Goal: Task Accomplishment & Management: Manage account settings

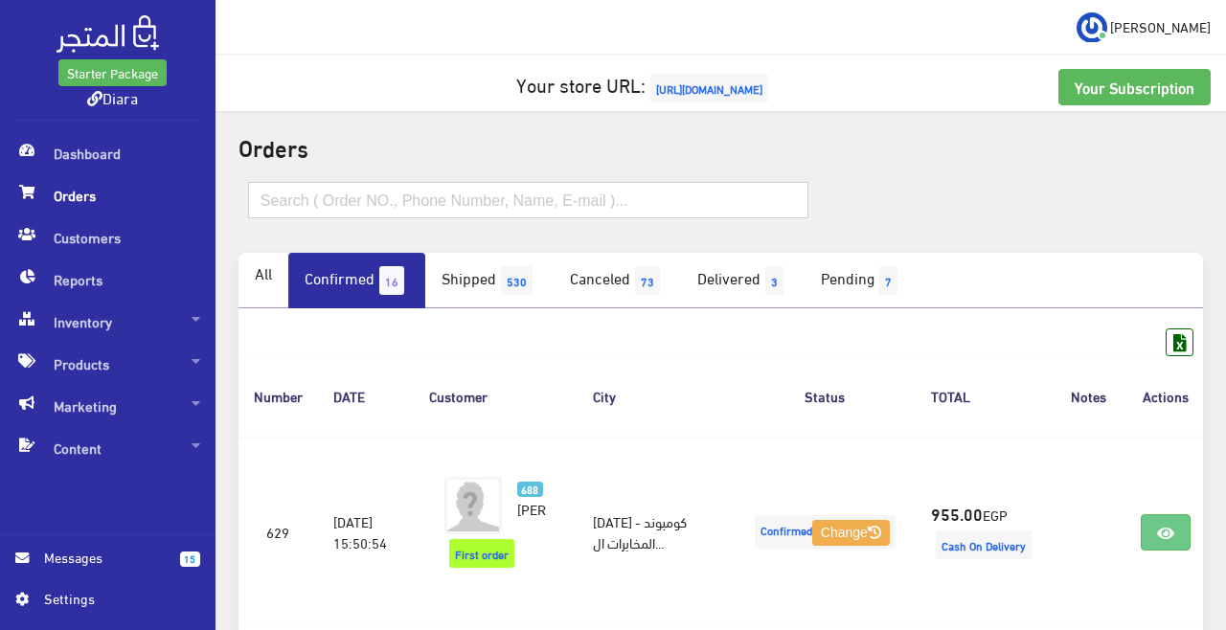
click at [310, 199] on input "text" at bounding box center [528, 200] width 561 height 36
click at [282, 205] on input "text" at bounding box center [528, 200] width 561 height 36
click at [275, 205] on input "text" at bounding box center [528, 200] width 561 height 36
click at [288, 203] on input "text" at bounding box center [528, 200] width 561 height 36
paste input "01024965884"
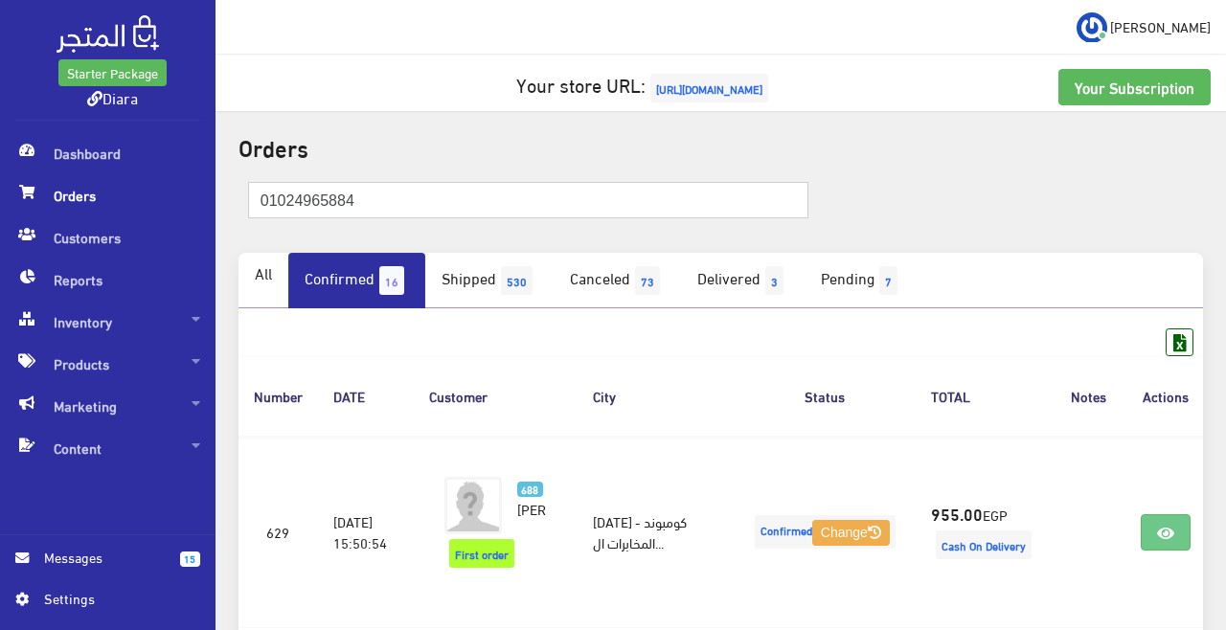
type input "01024965884"
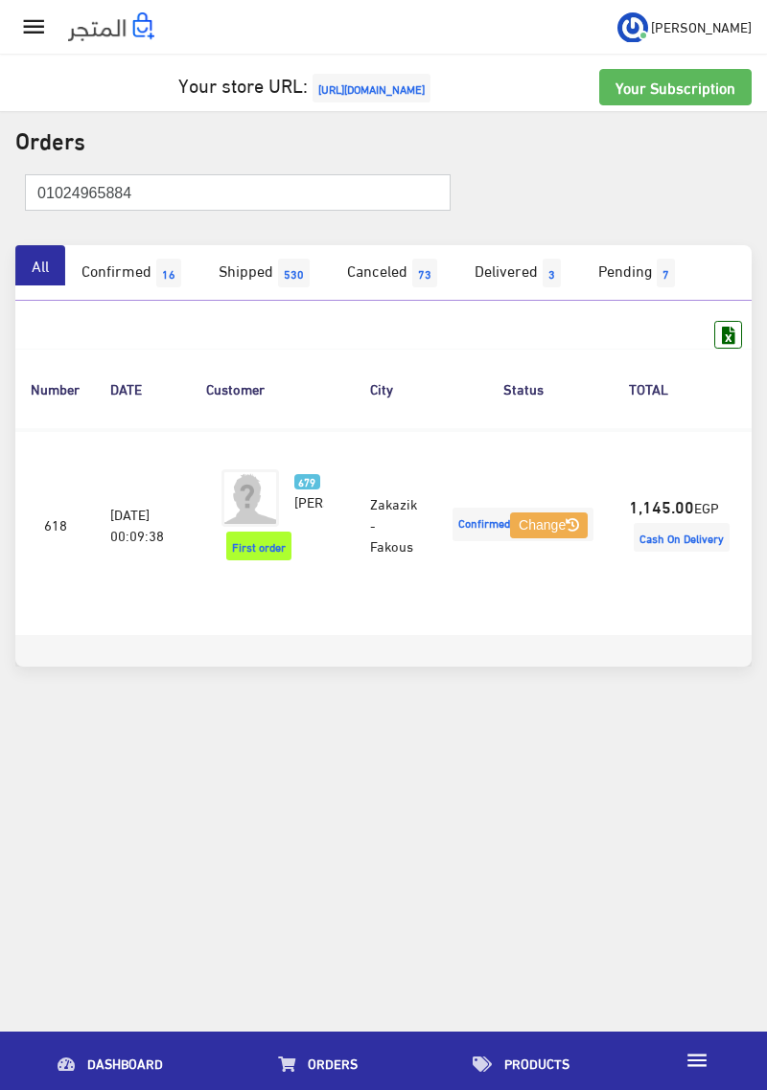
click at [131, 187] on input "01024965884" at bounding box center [237, 192] width 425 height 36
click at [76, 192] on input "01024965884" at bounding box center [237, 192] width 425 height 36
click at [73, 197] on input "01024965884" at bounding box center [237, 192] width 425 height 36
paste input "276211153"
type input "01276211153"
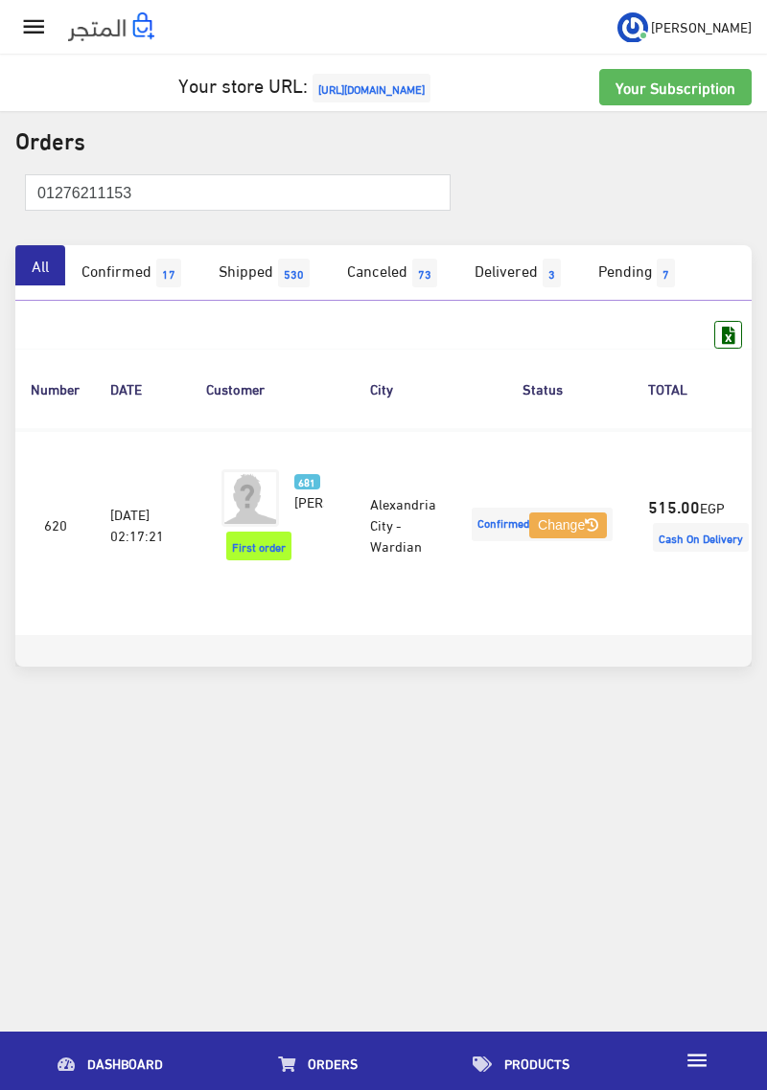
click at [678, 515] on td "515.00 EGP Cash On Delivery" at bounding box center [700, 524] width 136 height 191
click at [266, 482] on img at bounding box center [249, 497] width 57 height 57
click at [279, 469] on img at bounding box center [249, 497] width 57 height 57
click at [349, 745] on div " عبدالرحمن My subscription Logout" at bounding box center [383, 379] width 767 height 759
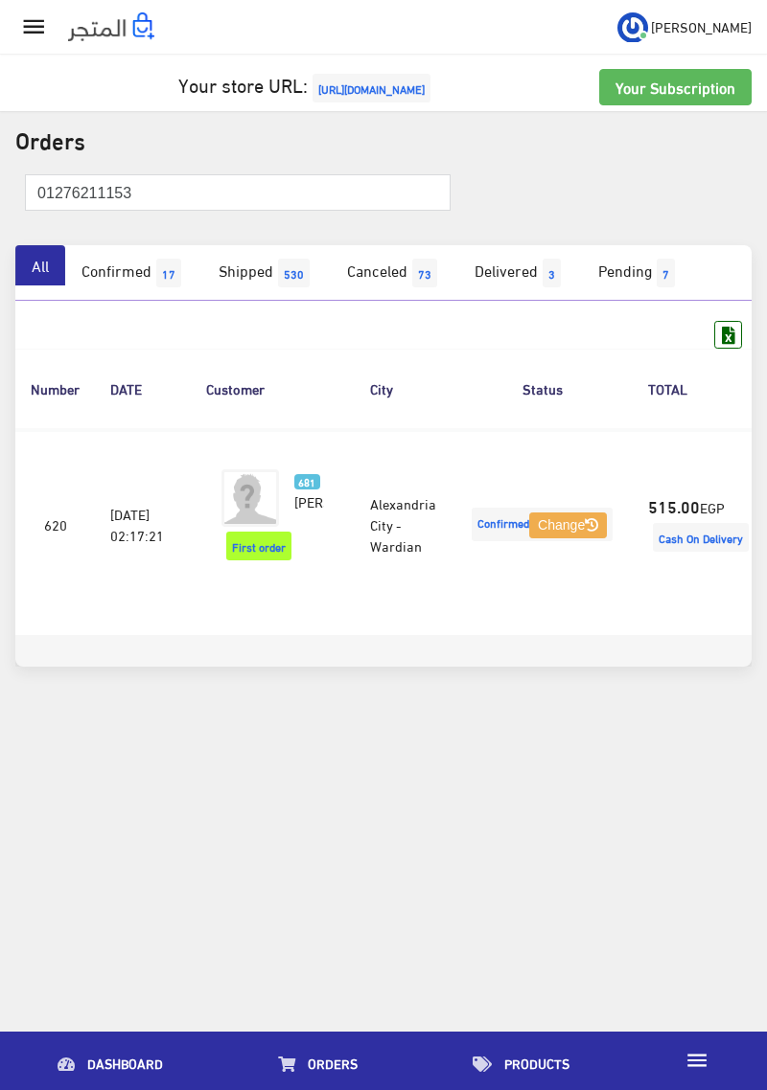
click at [294, 470] on link "681 Reem Mamdouh" at bounding box center [309, 490] width 30 height 42
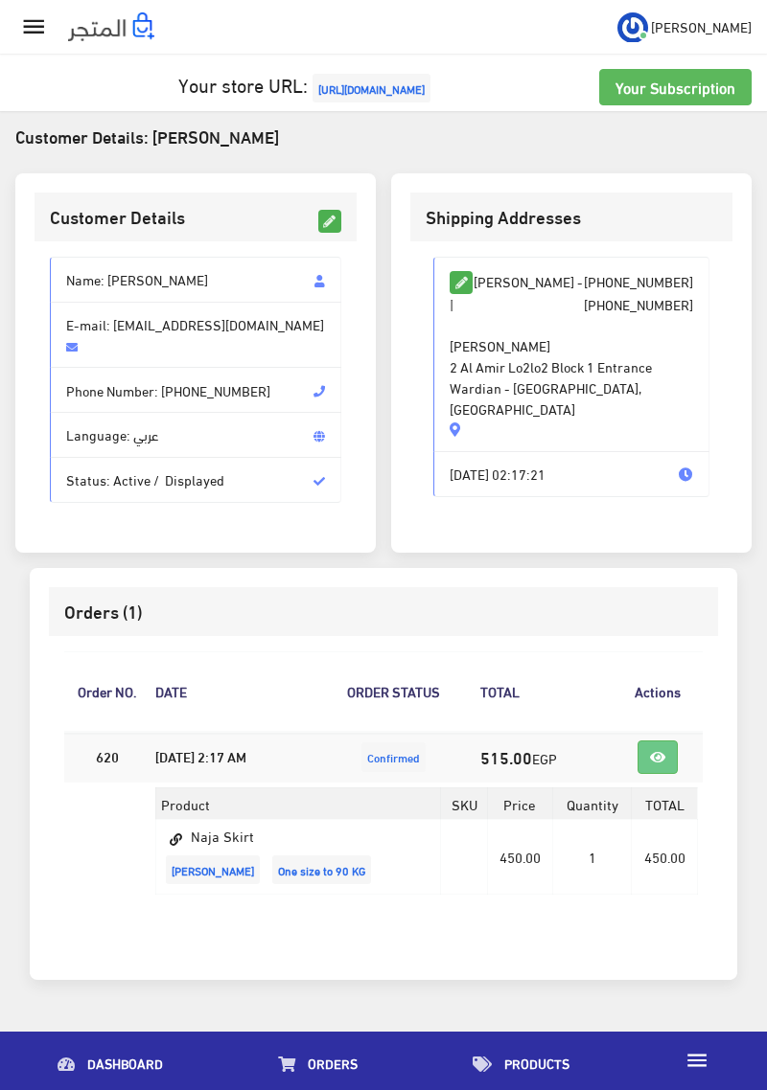
click at [425, 746] on span "Confirmed" at bounding box center [393, 758] width 64 height 30
click at [420, 749] on strong "Confirmed" at bounding box center [393, 757] width 53 height 16
click at [319, 223] on icon at bounding box center [329, 221] width 21 height 21
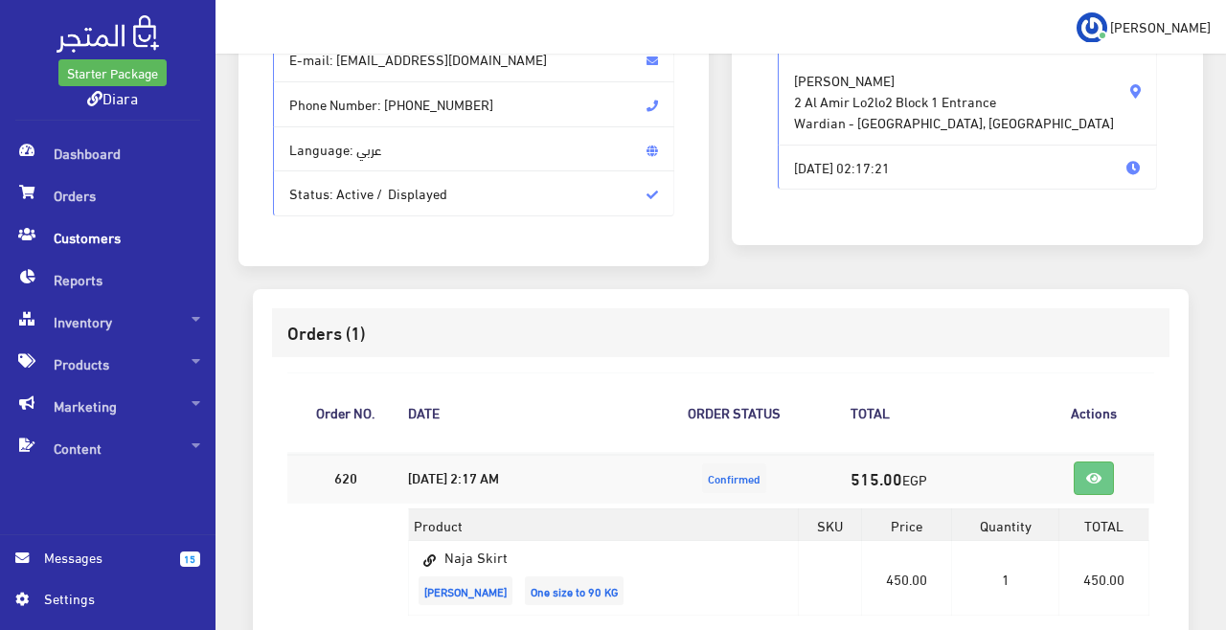
scroll to position [357, 0]
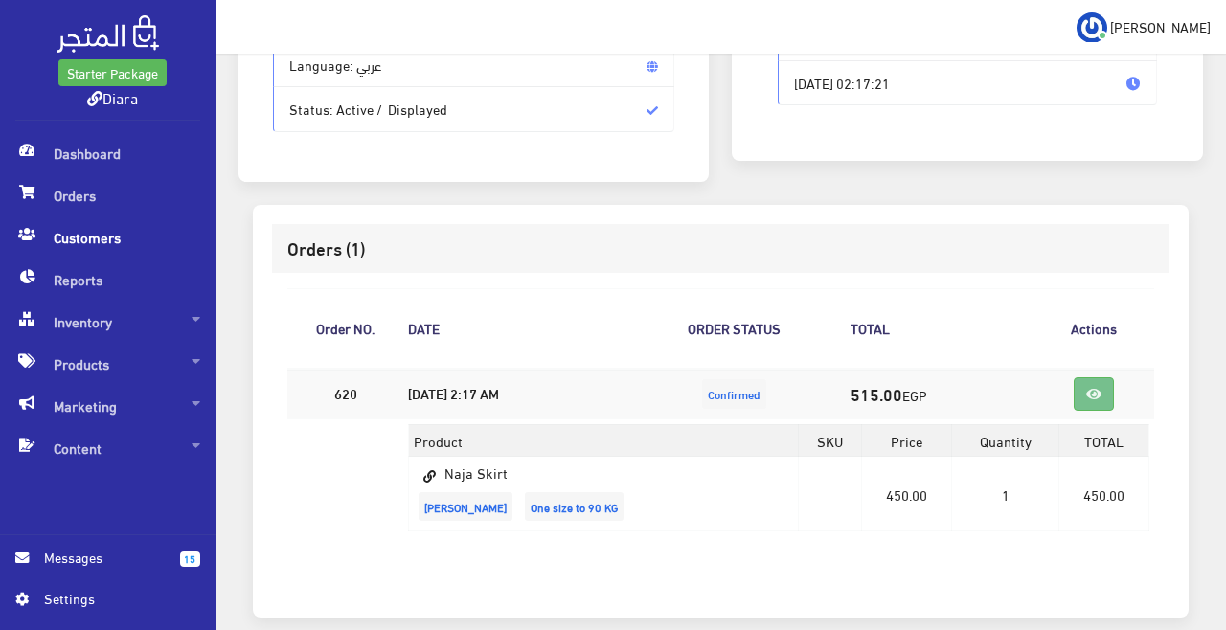
click at [766, 395] on icon at bounding box center [1094, 394] width 15 height 13
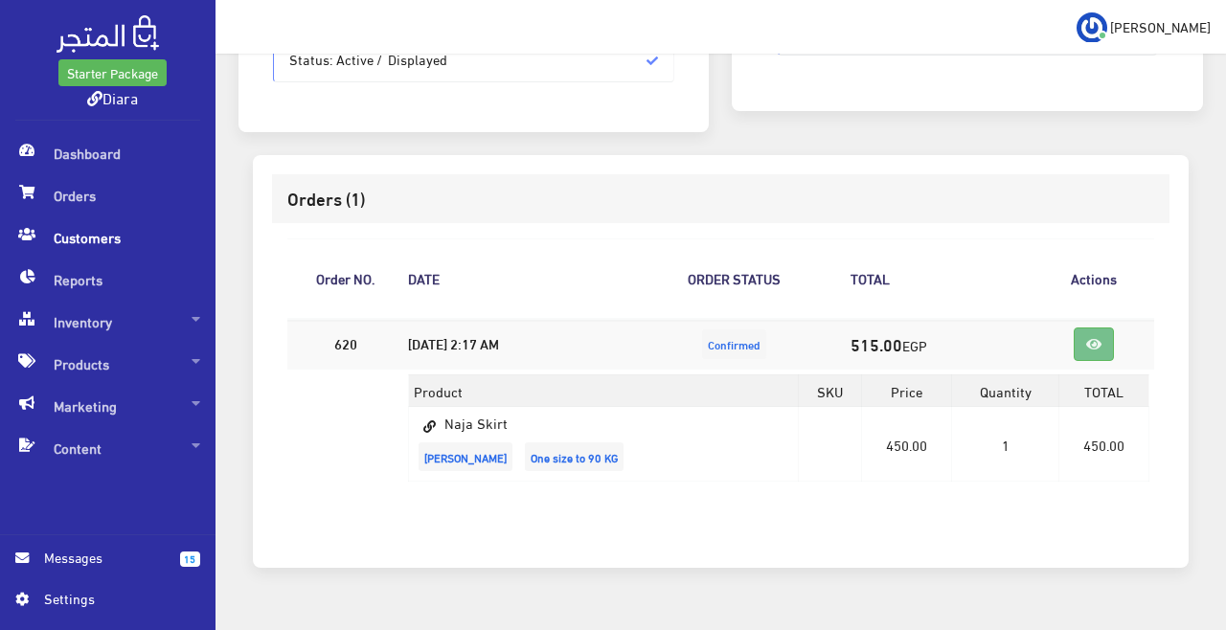
scroll to position [446, 0]
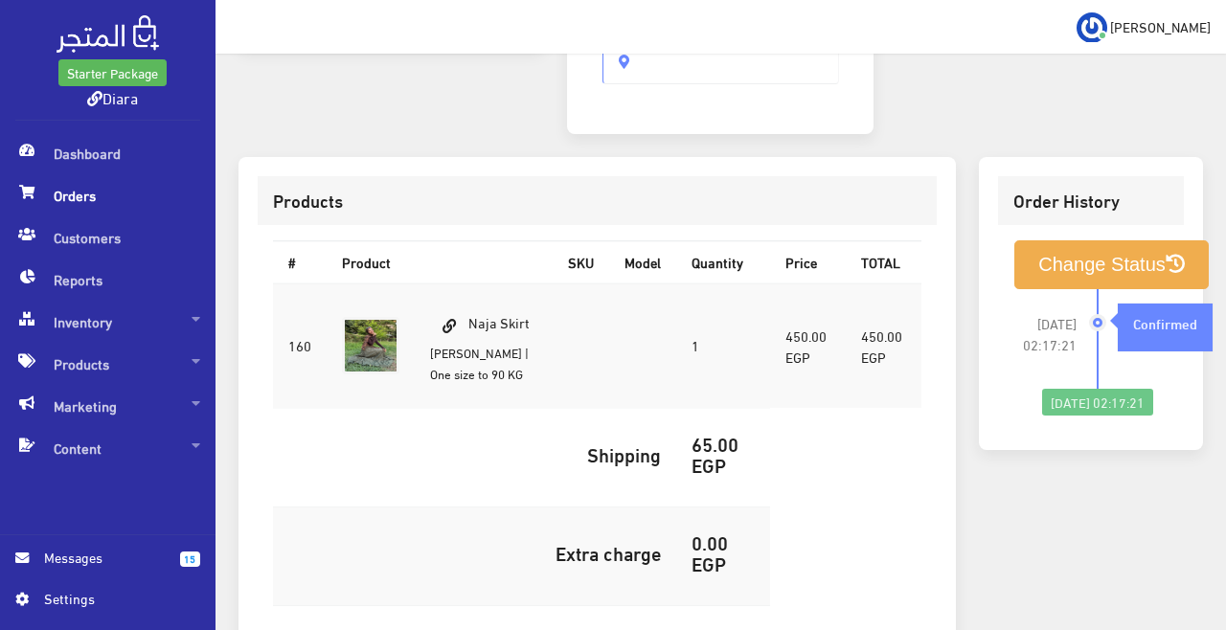
scroll to position [516, 0]
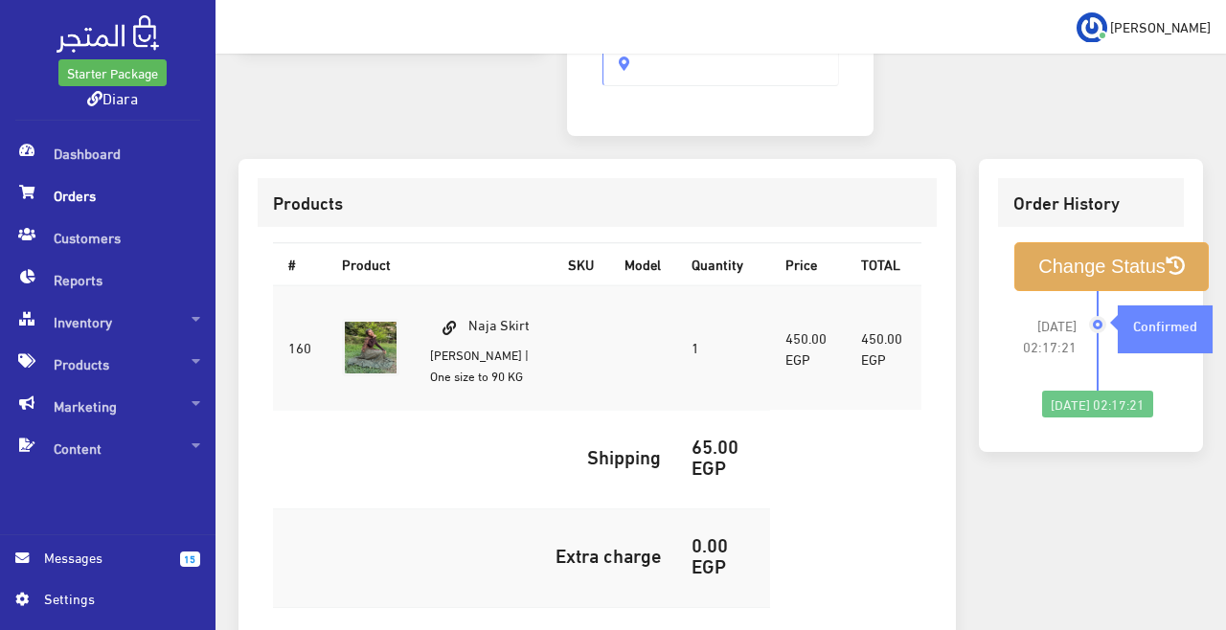
click at [1178, 242] on button "Change Status" at bounding box center [1112, 266] width 195 height 49
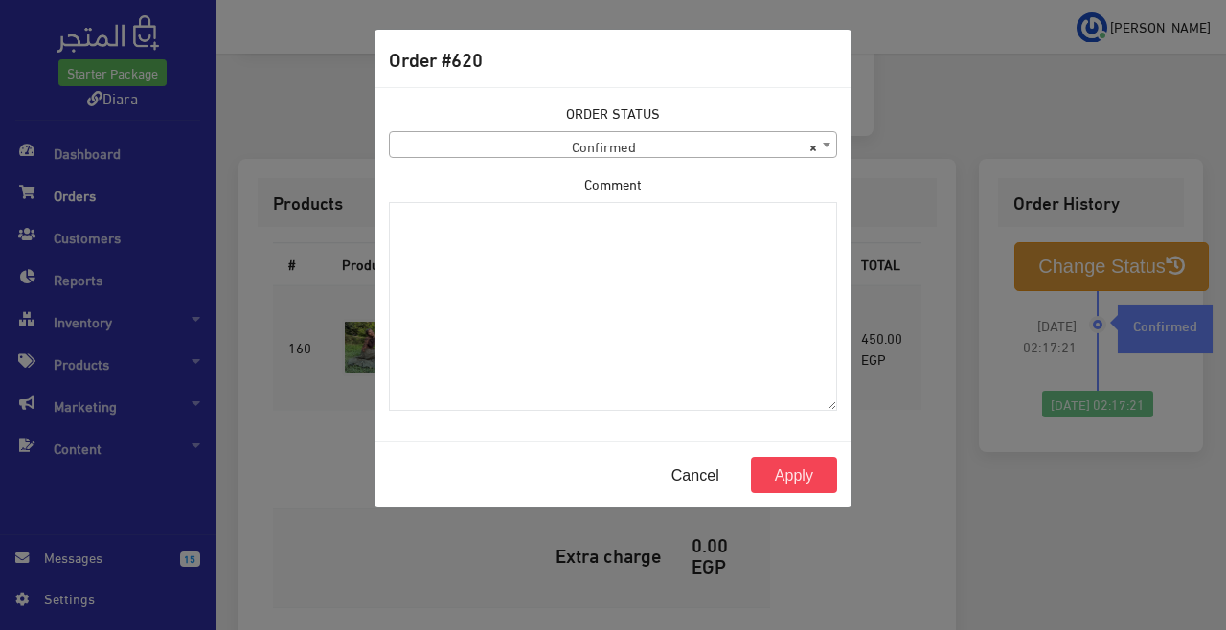
click at [450, 149] on span "× Confirmed" at bounding box center [613, 145] width 447 height 27
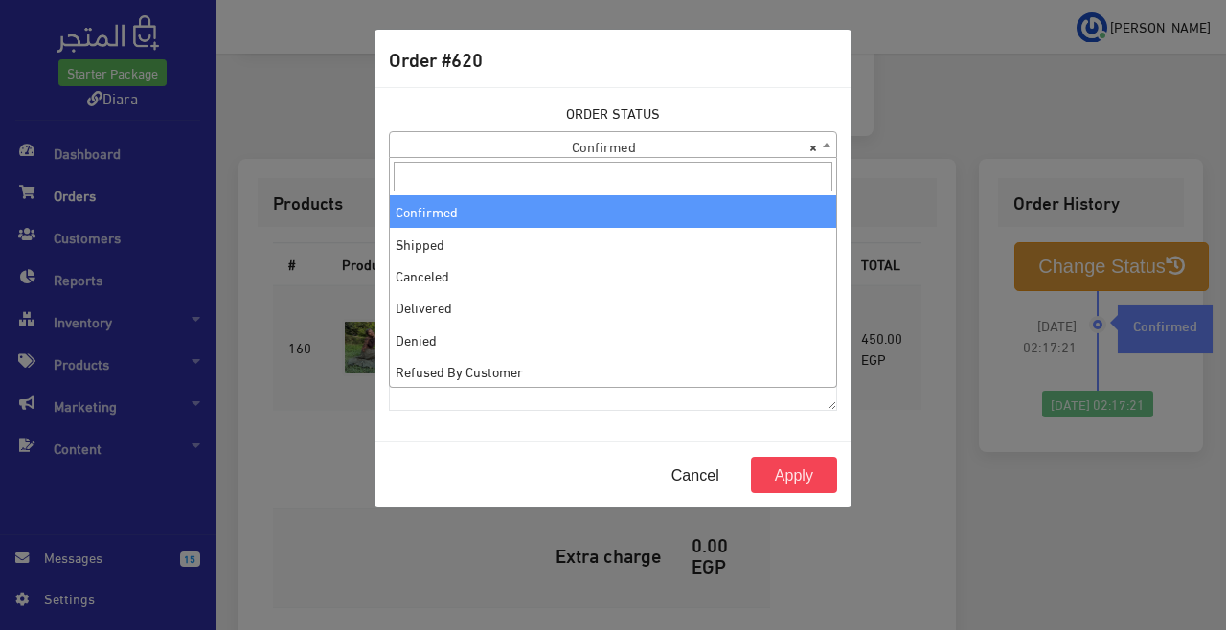
select select "3"
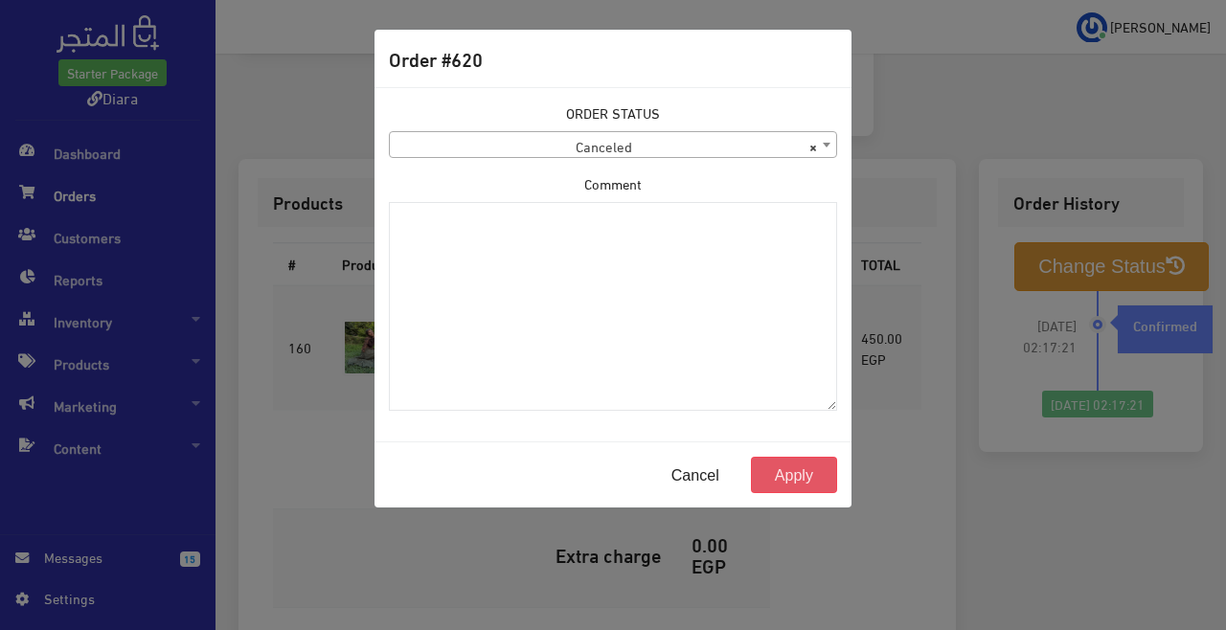
click at [797, 480] on button "Apply" at bounding box center [794, 475] width 86 height 36
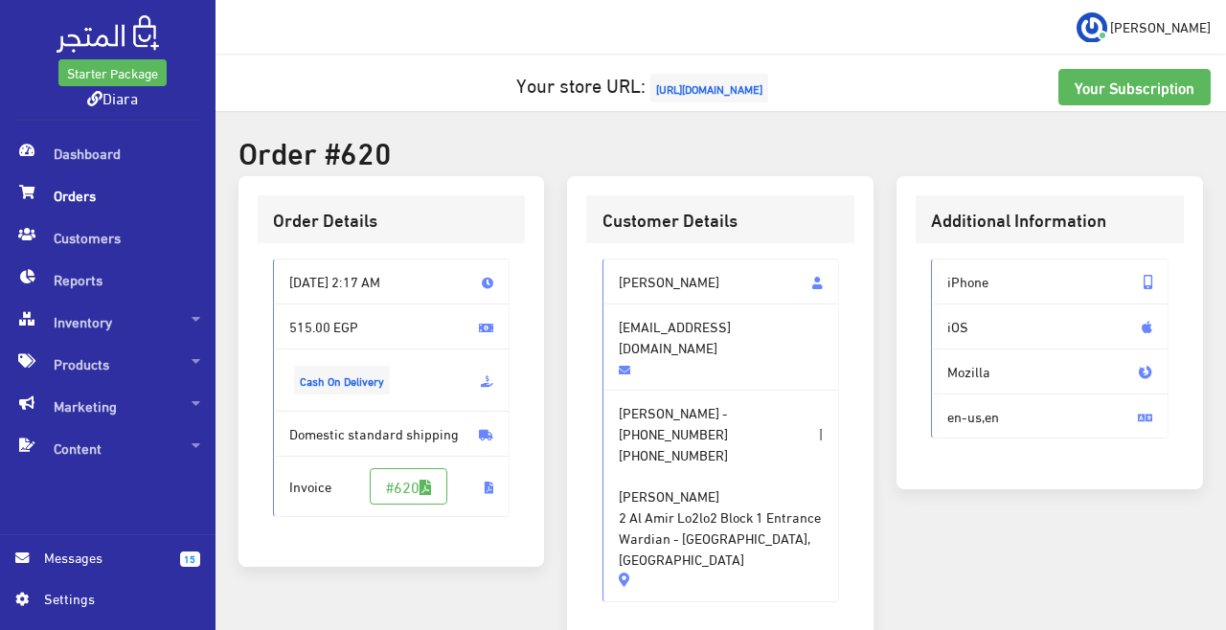
click at [1085, 486] on div "Additional Information iPhone iOS Mozilla en-us,en" at bounding box center [1050, 332] width 307 height 313
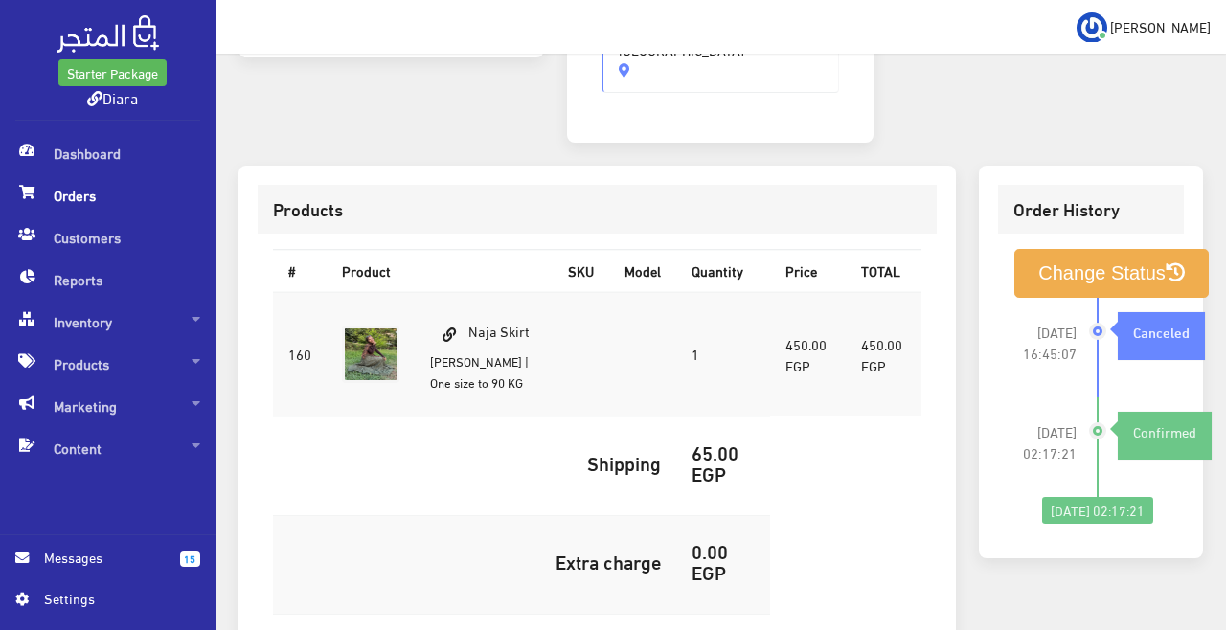
scroll to position [496, 0]
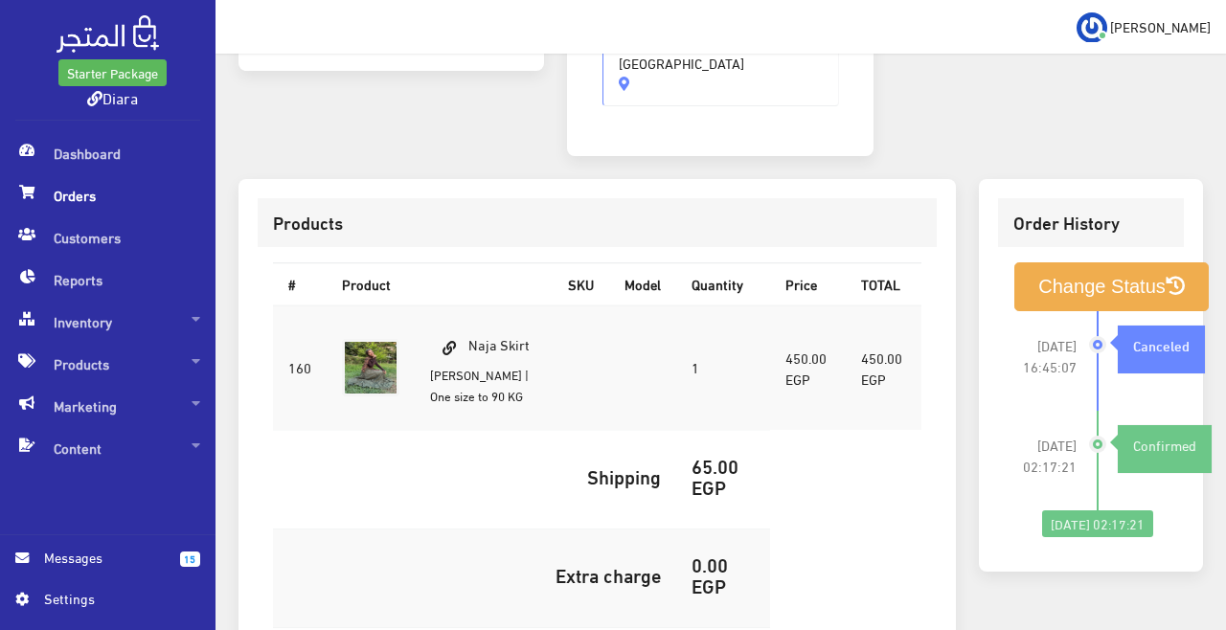
click at [80, 554] on span "Messages" at bounding box center [104, 557] width 121 height 21
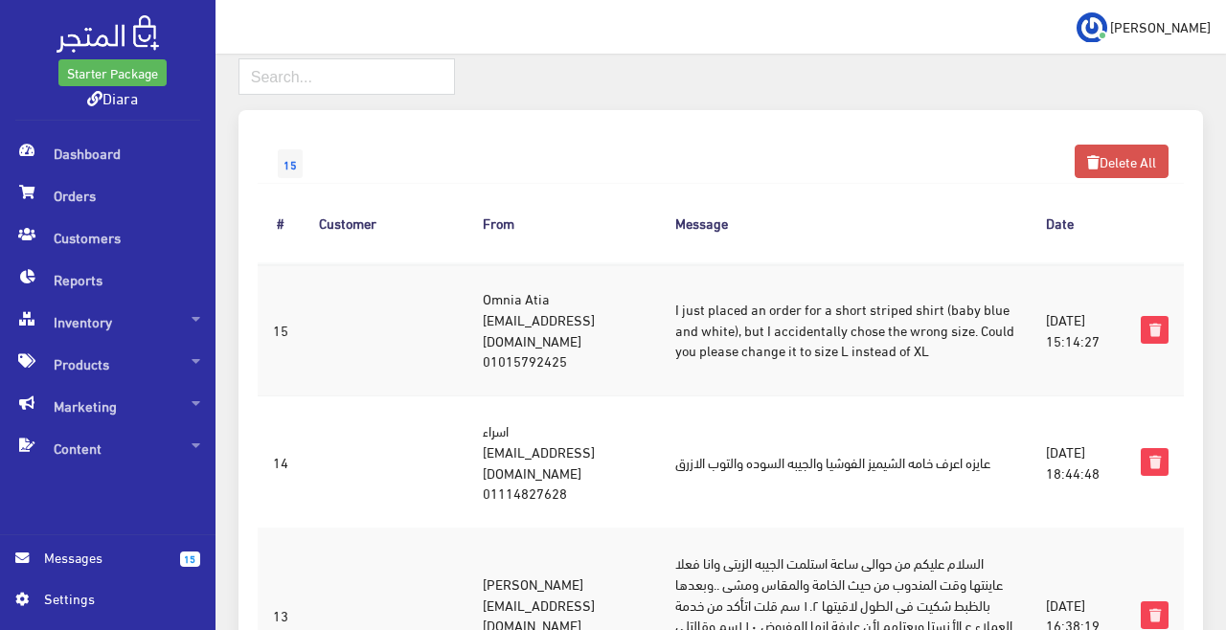
scroll to position [102, 0]
